Goal: Navigation & Orientation: Find specific page/section

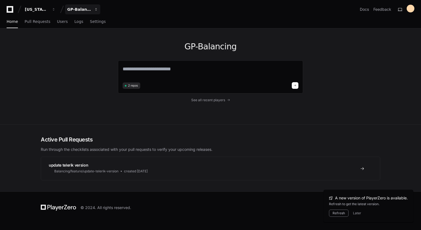
click at [56, 10] on span "button" at bounding box center [54, 9] width 4 height 4
click at [95, 13] on button "GP-Balancing" at bounding box center [82, 9] width 35 height 10
